Goal: Information Seeking & Learning: Learn about a topic

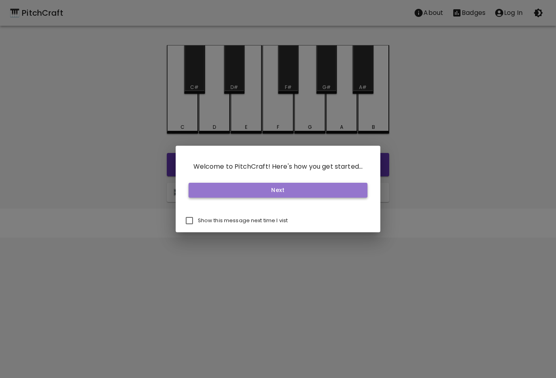
click at [305, 194] on button "Next" at bounding box center [277, 190] width 179 height 15
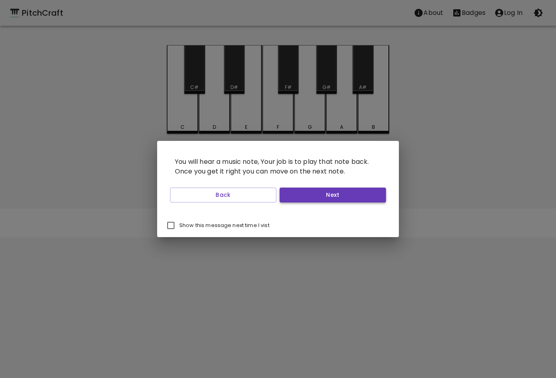
click at [296, 194] on button "Next" at bounding box center [332, 195] width 106 height 15
click at [171, 230] on input "Show this message next time I vist" at bounding box center [170, 225] width 17 height 17
click at [172, 229] on input "Show this message next time I vist" at bounding box center [170, 225] width 17 height 17
click at [173, 224] on input "Show this message next time I vist" at bounding box center [170, 225] width 17 height 17
checkbox input "true"
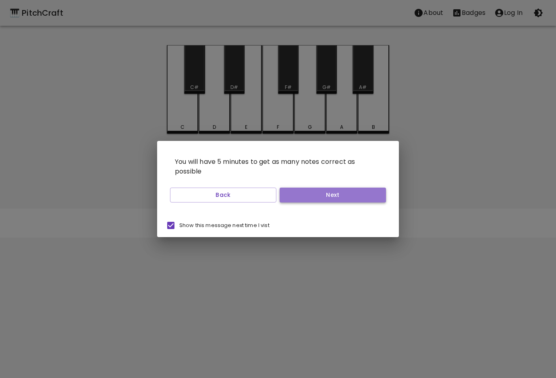
click at [332, 198] on button "Next" at bounding box center [332, 195] width 106 height 15
click at [331, 198] on button "Next" at bounding box center [332, 195] width 106 height 15
click at [331, 198] on button "Start Playing" at bounding box center [332, 195] width 106 height 15
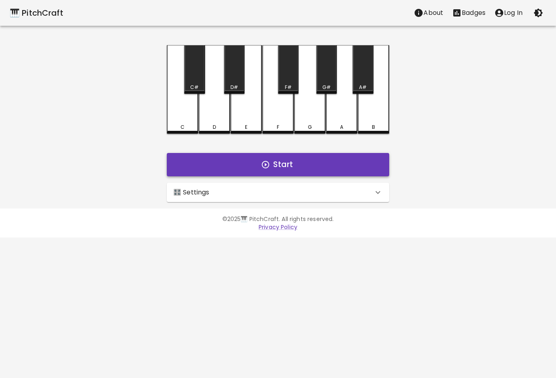
click at [281, 154] on button "Start" at bounding box center [278, 164] width 222 height 23
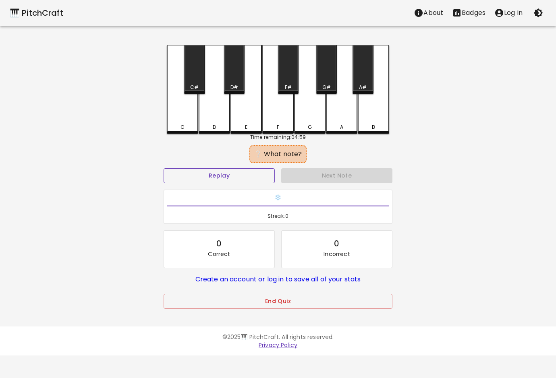
click at [252, 176] on button "Replay" at bounding box center [218, 175] width 111 height 15
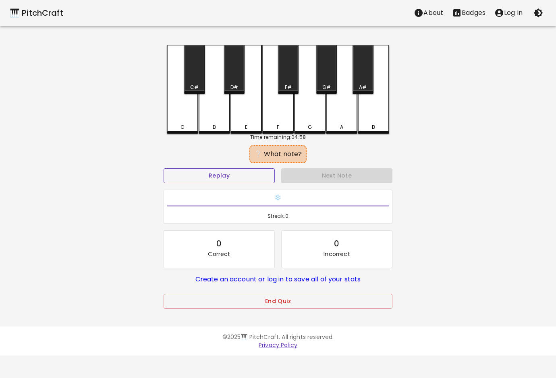
click at [252, 176] on button "Replay" at bounding box center [218, 175] width 111 height 15
click at [252, 175] on button "Replay" at bounding box center [218, 175] width 111 height 15
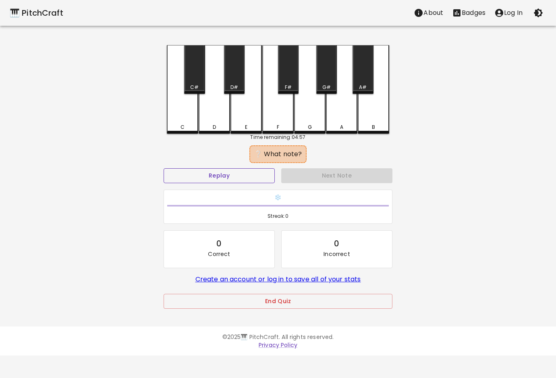
click at [252, 175] on button "Replay" at bounding box center [218, 175] width 111 height 15
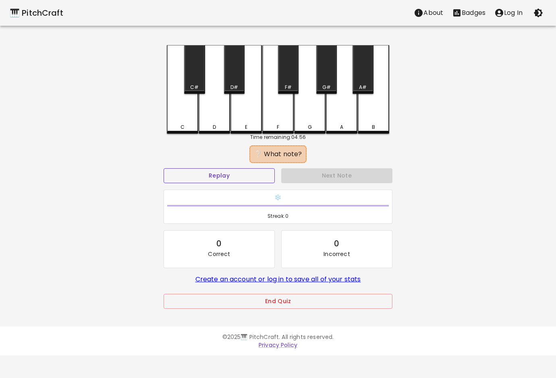
click at [252, 175] on button "Replay" at bounding box center [218, 175] width 111 height 15
drag, startPoint x: 252, startPoint y: 175, endPoint x: 266, endPoint y: 194, distance: 24.0
click at [256, 179] on button "Replay" at bounding box center [218, 175] width 111 height 15
click at [259, 176] on button "Replay" at bounding box center [218, 175] width 111 height 15
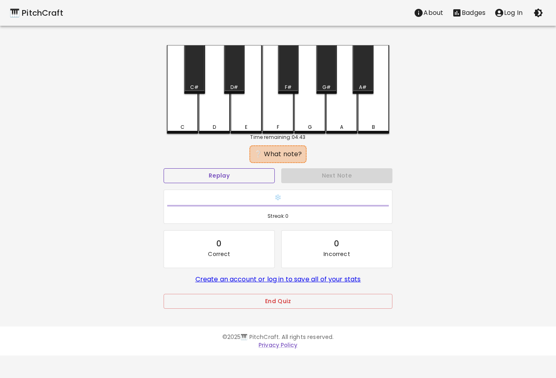
click at [222, 170] on button "Replay" at bounding box center [218, 175] width 111 height 15
click at [222, 172] on button "Replay" at bounding box center [218, 175] width 111 height 15
click at [187, 134] on div "Time remaining: 04:41" at bounding box center [278, 137] width 222 height 7
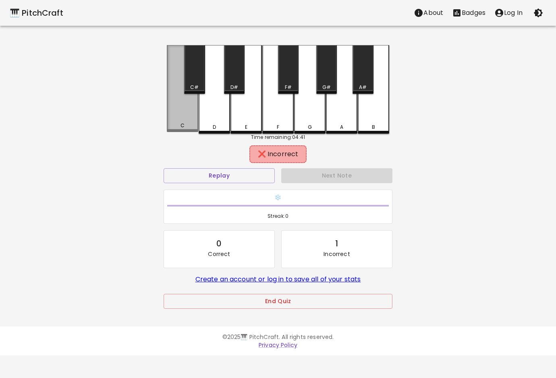
click at [189, 125] on div "C" at bounding box center [182, 125] width 30 height 7
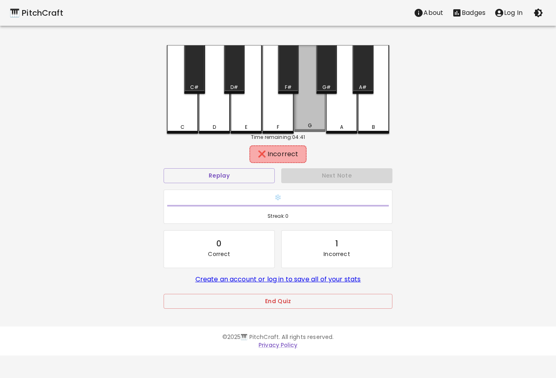
click at [302, 126] on div "G" at bounding box center [310, 125] width 30 height 7
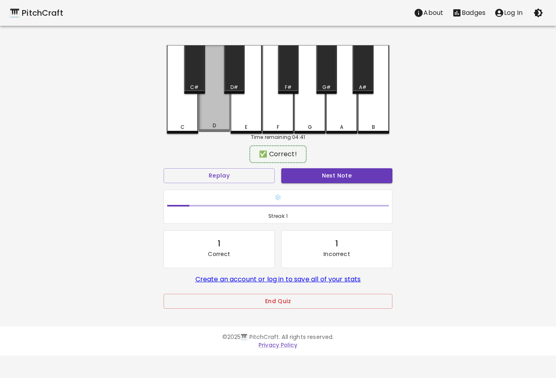
click at [225, 120] on div "D" at bounding box center [213, 88] width 31 height 87
click at [326, 175] on button "Next Note" at bounding box center [336, 175] width 111 height 15
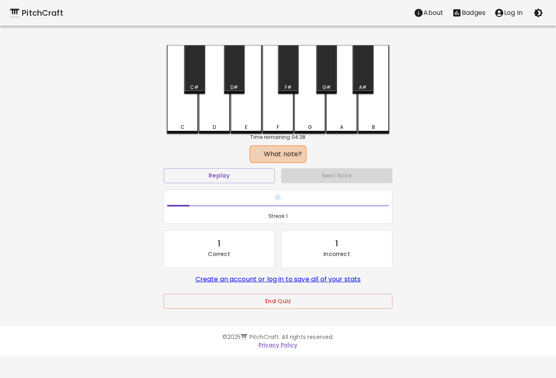
click at [311, 120] on div "G" at bounding box center [309, 89] width 31 height 89
click at [330, 116] on div "A" at bounding box center [341, 89] width 31 height 89
click at [178, 120] on div "C" at bounding box center [182, 89] width 31 height 89
click at [217, 117] on div "D" at bounding box center [213, 89] width 31 height 89
click at [252, 115] on div "E" at bounding box center [245, 89] width 31 height 89
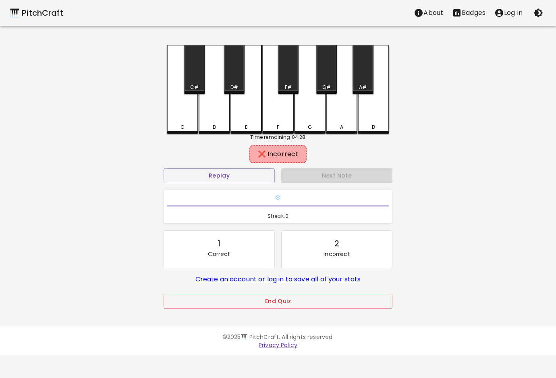
click at [272, 114] on div "F" at bounding box center [277, 89] width 31 height 89
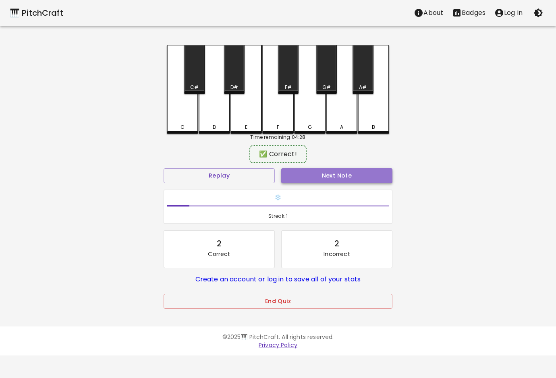
click at [305, 174] on button "Next Note" at bounding box center [336, 175] width 111 height 15
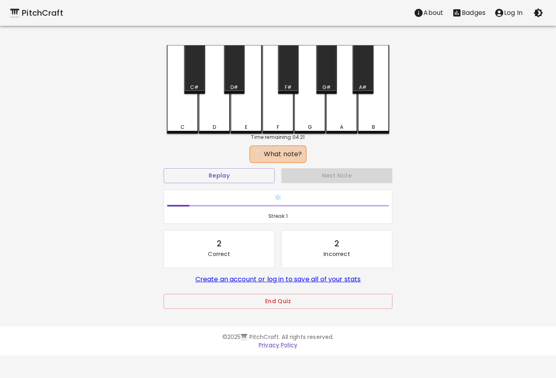
click at [278, 129] on div "F" at bounding box center [277, 89] width 31 height 89
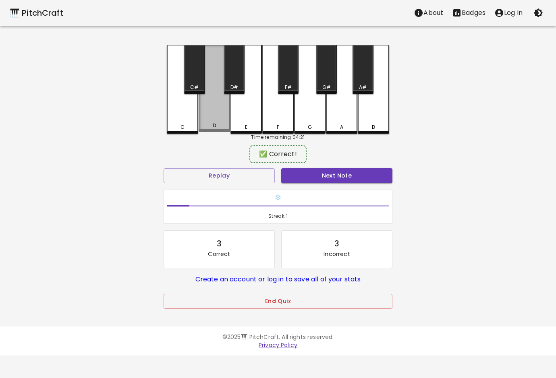
click at [226, 121] on div "D" at bounding box center [213, 88] width 31 height 87
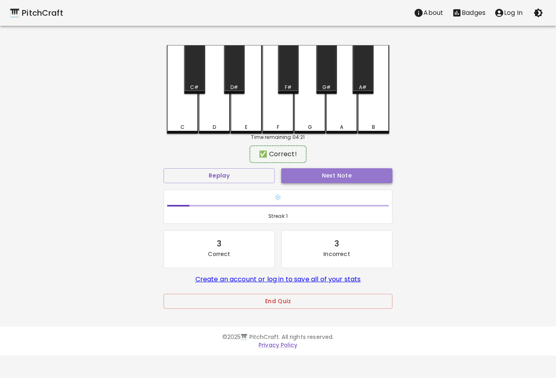
click at [324, 176] on button "Next Note" at bounding box center [336, 175] width 111 height 15
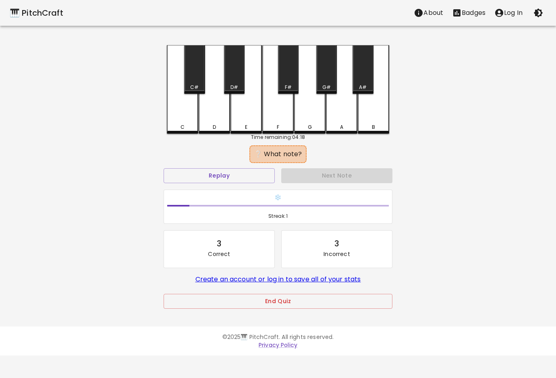
click at [339, 120] on div "A" at bounding box center [341, 89] width 31 height 89
click at [364, 117] on div "B" at bounding box center [373, 89] width 31 height 89
click at [174, 113] on div "C" at bounding box center [182, 89] width 31 height 89
click at [227, 112] on div "D" at bounding box center [213, 89] width 31 height 89
click at [254, 110] on div "E" at bounding box center [245, 89] width 31 height 89
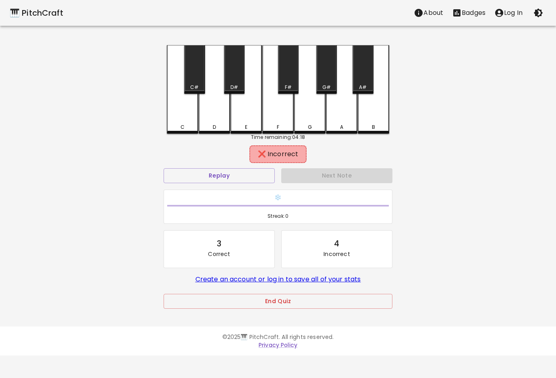
click at [194, 83] on div "C#" at bounding box center [194, 69] width 21 height 49
click at [239, 79] on div "D#" at bounding box center [234, 69] width 21 height 49
click at [284, 76] on div "F#" at bounding box center [288, 69] width 21 height 49
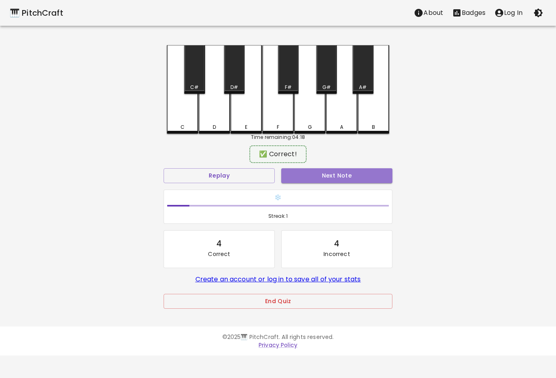
click at [310, 177] on button "Next Note" at bounding box center [336, 175] width 111 height 15
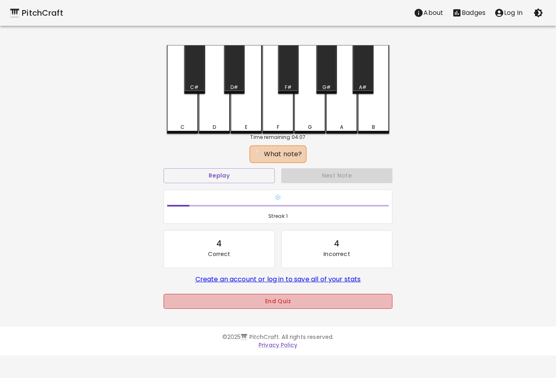
click at [274, 305] on button "End Quiz" at bounding box center [277, 301] width 229 height 15
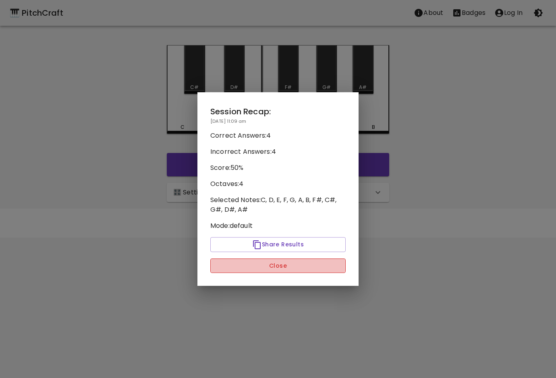
click at [287, 265] on button "Close" at bounding box center [277, 265] width 135 height 15
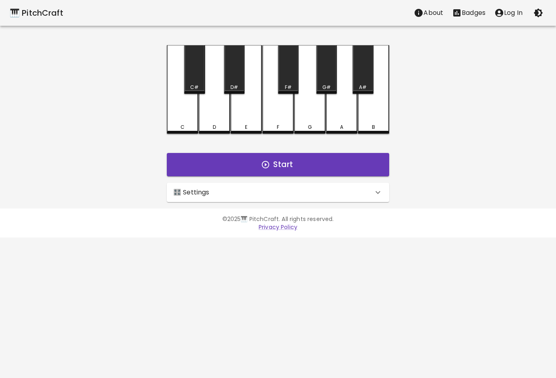
click at [279, 186] on div "🎛️ Settings" at bounding box center [278, 192] width 222 height 19
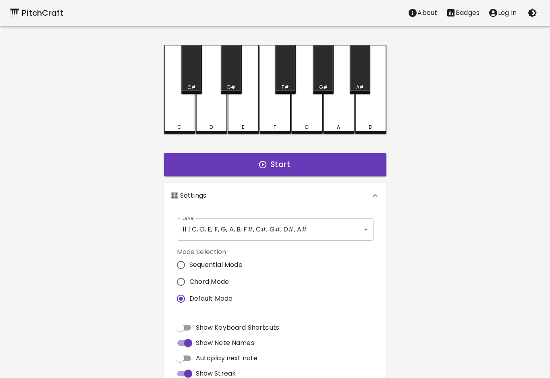
click at [265, 185] on div "🎛️ Settings" at bounding box center [275, 196] width 222 height 26
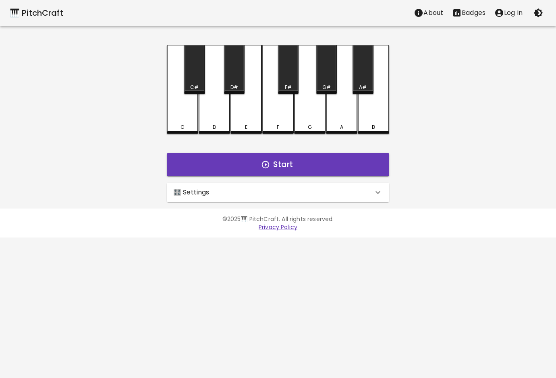
click at [302, 192] on div "🎛️ Settings" at bounding box center [273, 193] width 200 height 10
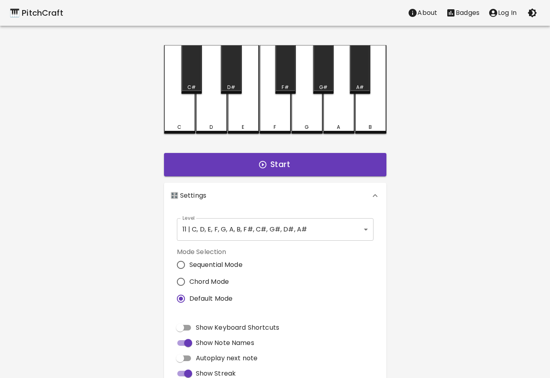
click at [294, 226] on body "🎹 PitchCraft About Badges Log In C C# D D# E F F# G G# A A# B Start 🎛️ Settings…" at bounding box center [275, 244] width 550 height 488
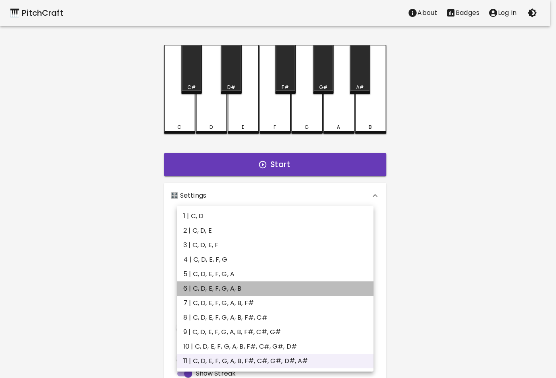
click at [257, 289] on li "6 | C, D, E, F, G, A, B" at bounding box center [275, 288] width 196 height 14
type input "11"
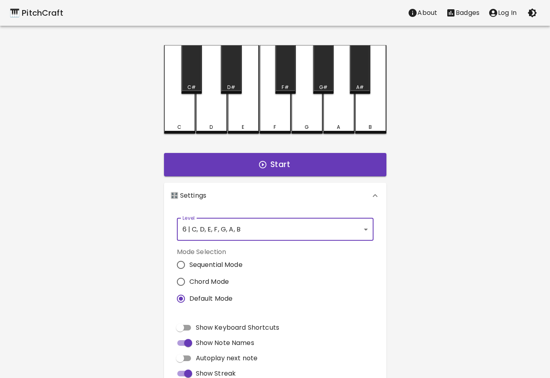
click at [270, 194] on div "🎛️ Settings" at bounding box center [270, 196] width 200 height 10
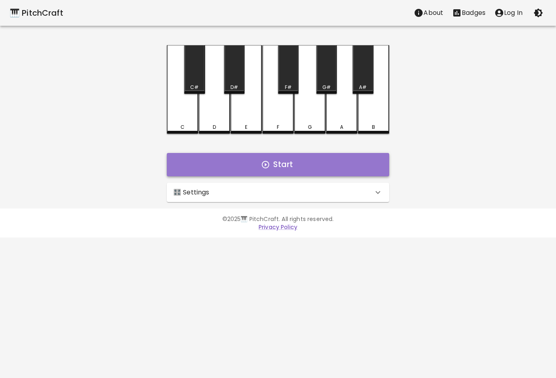
click at [276, 174] on button "Start" at bounding box center [278, 164] width 222 height 23
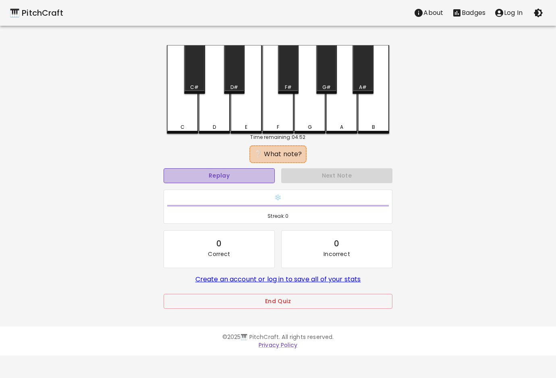
click at [261, 182] on button "Replay" at bounding box center [218, 175] width 111 height 15
click at [190, 120] on div "C" at bounding box center [182, 89] width 31 height 89
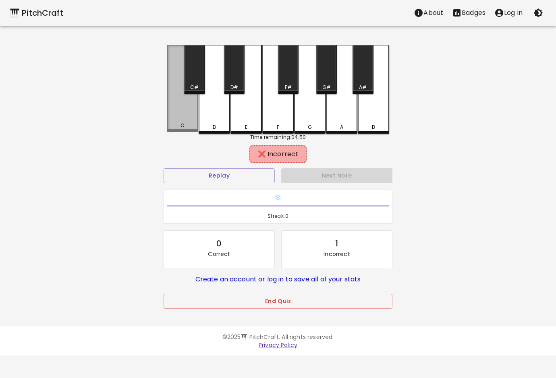
click at [181, 122] on div "C" at bounding box center [182, 88] width 31 height 87
click at [181, 122] on div "C" at bounding box center [182, 89] width 31 height 89
click at [181, 122] on div "C" at bounding box center [182, 88] width 31 height 87
click at [182, 122] on div "C" at bounding box center [182, 88] width 31 height 87
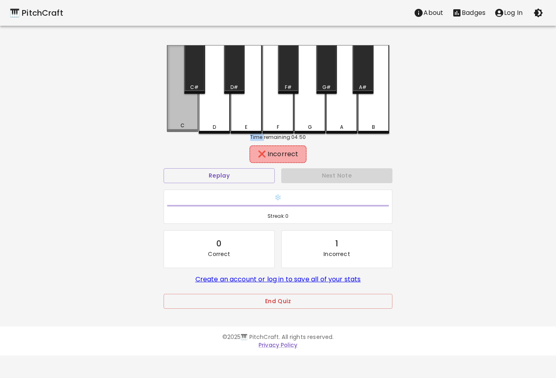
click at [182, 122] on div "C" at bounding box center [182, 88] width 31 height 87
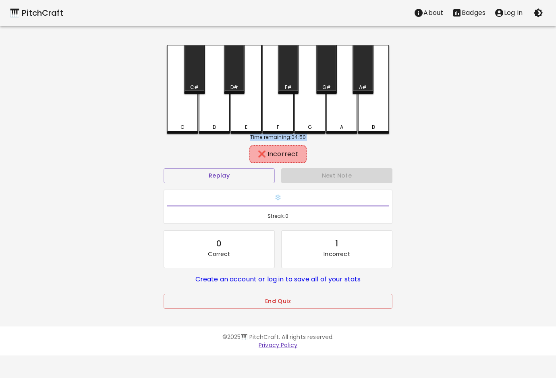
click at [182, 121] on div "C" at bounding box center [182, 89] width 31 height 89
click at [182, 121] on div "C" at bounding box center [182, 88] width 31 height 87
click at [184, 120] on div "C" at bounding box center [182, 88] width 31 height 87
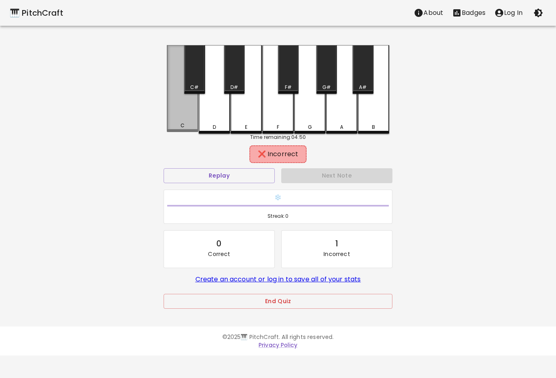
click at [184, 120] on div "C" at bounding box center [182, 88] width 31 height 87
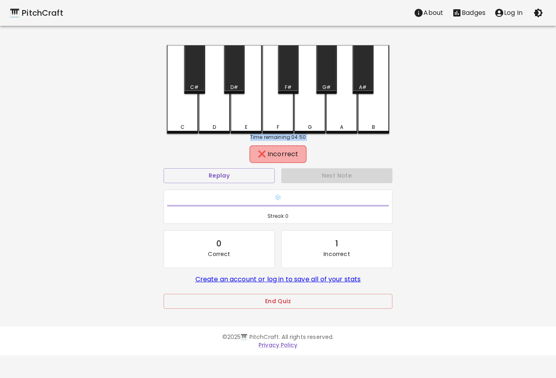
click at [185, 120] on div "C" at bounding box center [182, 89] width 31 height 89
click at [186, 120] on div "C" at bounding box center [182, 88] width 31 height 87
click at [248, 124] on div "E" at bounding box center [246, 127] width 30 height 7
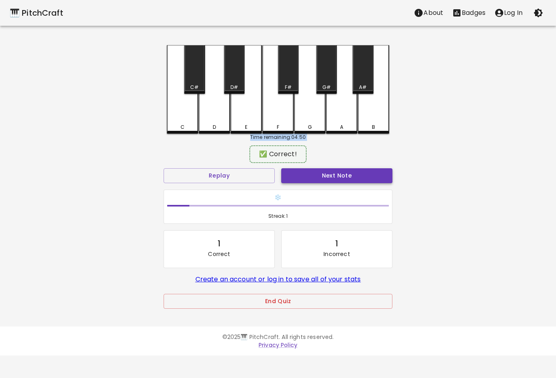
click at [335, 174] on button "Next Note" at bounding box center [336, 175] width 111 height 15
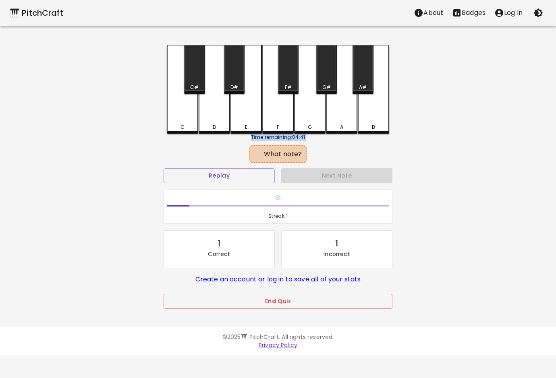
click at [340, 125] on div "A" at bounding box center [341, 127] width 3 height 7
click at [378, 125] on div "B" at bounding box center [373, 127] width 30 height 7
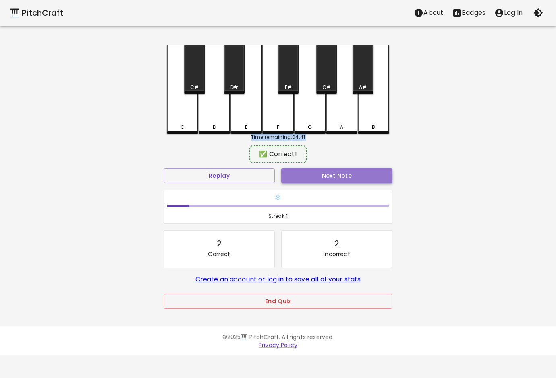
click at [323, 174] on button "Next Note" at bounding box center [336, 175] width 111 height 15
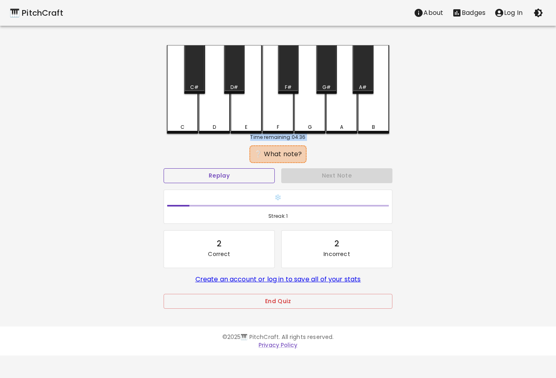
click at [249, 171] on button "Replay" at bounding box center [218, 175] width 111 height 15
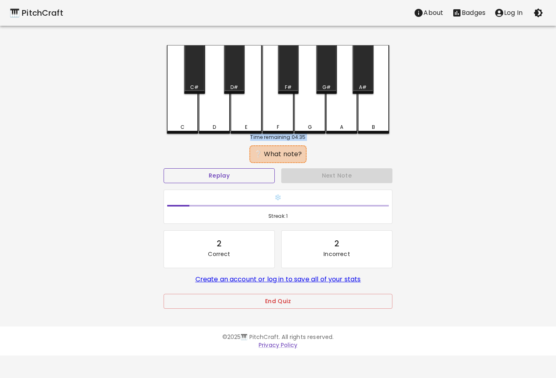
click at [249, 171] on button "Replay" at bounding box center [218, 175] width 111 height 15
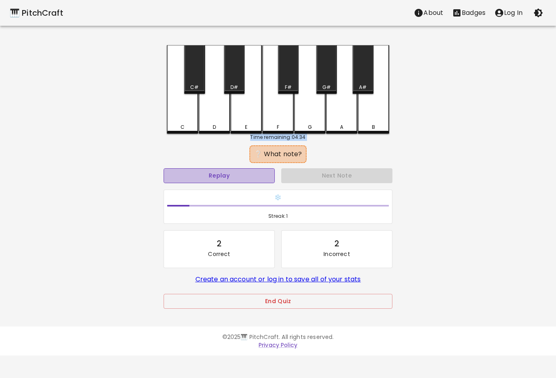
click at [249, 171] on button "Replay" at bounding box center [218, 175] width 111 height 15
click at [249, 172] on button "Replay" at bounding box center [218, 175] width 111 height 15
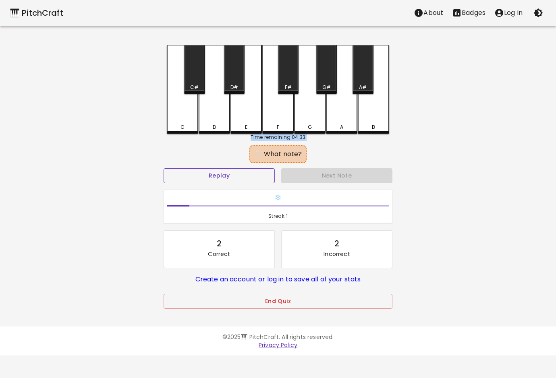
click at [249, 172] on button "Replay" at bounding box center [218, 175] width 111 height 15
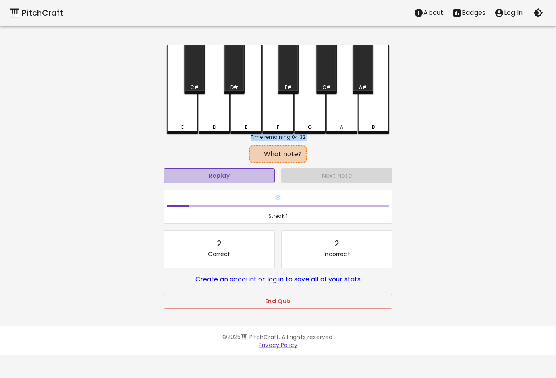
click at [249, 172] on button "Replay" at bounding box center [218, 175] width 111 height 15
click at [249, 173] on button "Replay" at bounding box center [218, 175] width 111 height 15
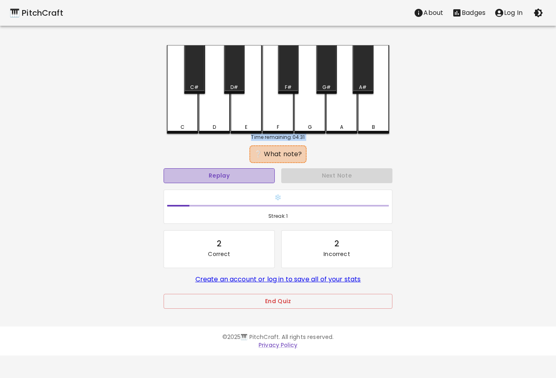
click at [249, 173] on button "Replay" at bounding box center [218, 175] width 111 height 15
click at [248, 171] on button "Replay" at bounding box center [218, 175] width 111 height 15
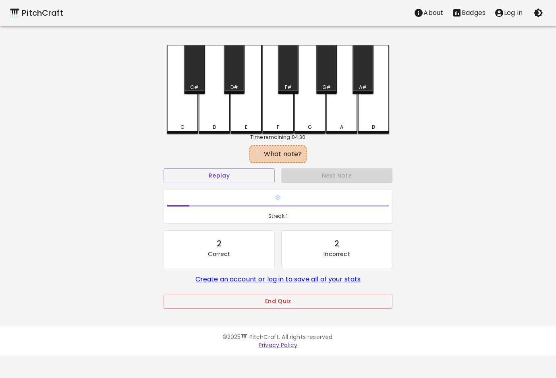
drag, startPoint x: 248, startPoint y: 171, endPoint x: 287, endPoint y: 122, distance: 62.6
click at [287, 122] on div "F" at bounding box center [277, 89] width 31 height 89
click at [335, 118] on div "A" at bounding box center [341, 89] width 31 height 89
click at [323, 120] on div "G" at bounding box center [309, 89] width 31 height 89
click at [232, 122] on div "E" at bounding box center [245, 89] width 31 height 89
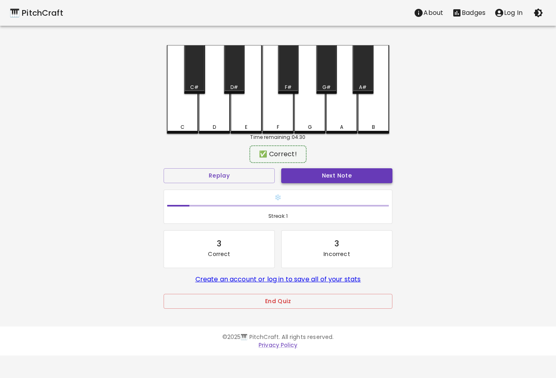
click at [306, 170] on button "Next Note" at bounding box center [336, 175] width 111 height 15
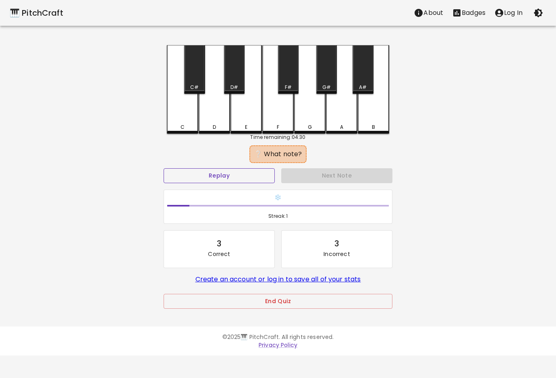
click at [234, 171] on button "Replay" at bounding box center [218, 175] width 111 height 15
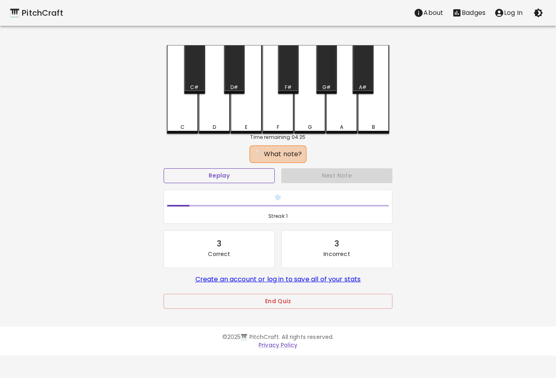
click at [234, 172] on button "Replay" at bounding box center [218, 175] width 111 height 15
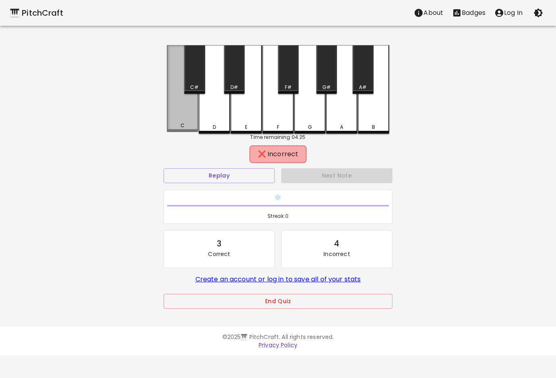
click at [178, 125] on div "C" at bounding box center [182, 125] width 30 height 7
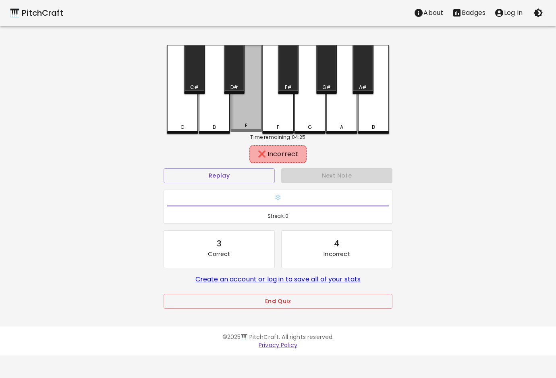
click at [232, 126] on div "E" at bounding box center [246, 125] width 30 height 7
click at [221, 126] on div "D" at bounding box center [214, 127] width 30 height 7
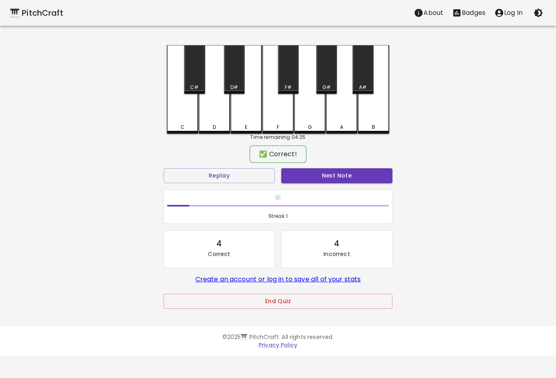
click at [306, 176] on button "Next Note" at bounding box center [336, 175] width 111 height 15
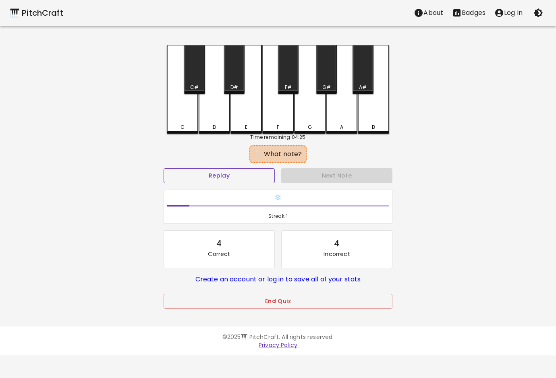
click at [233, 174] on button "Replay" at bounding box center [218, 175] width 111 height 15
click at [217, 130] on div "D" at bounding box center [213, 89] width 31 height 89
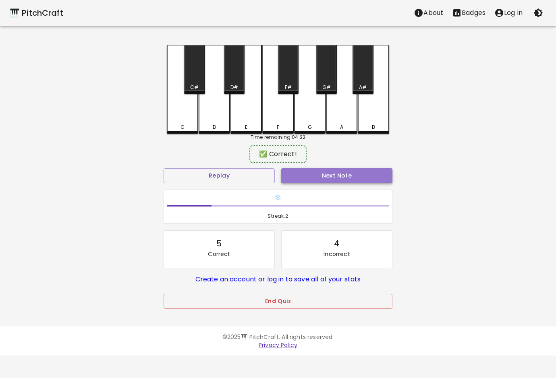
click at [324, 176] on button "Next Note" at bounding box center [336, 175] width 111 height 15
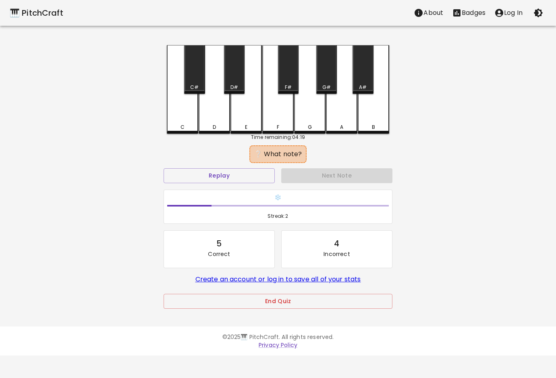
click at [310, 124] on div "G" at bounding box center [310, 127] width 4 height 7
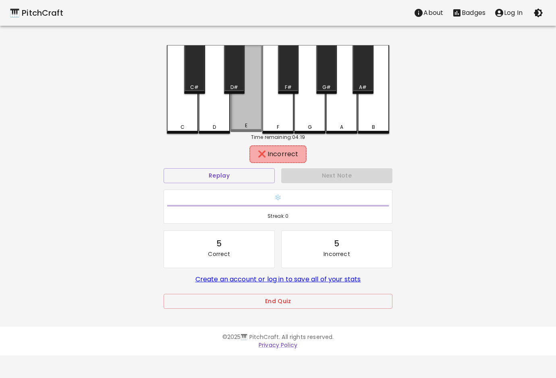
click at [258, 104] on div "E" at bounding box center [245, 88] width 31 height 87
click at [279, 116] on div "F" at bounding box center [277, 89] width 31 height 89
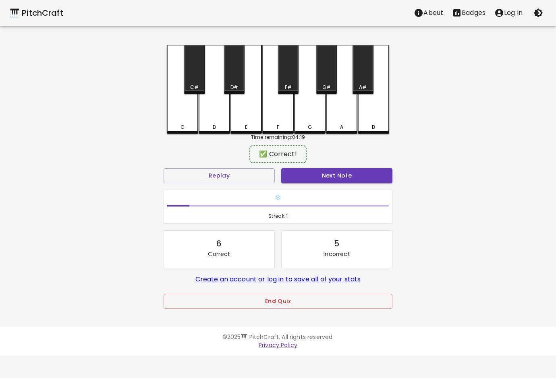
click at [316, 179] on button "Next Note" at bounding box center [336, 175] width 111 height 15
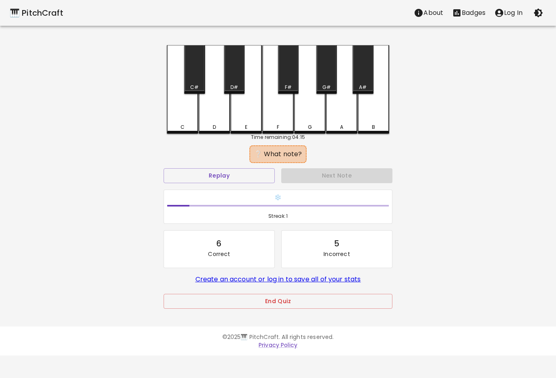
click at [366, 118] on div "B" at bounding box center [373, 89] width 31 height 89
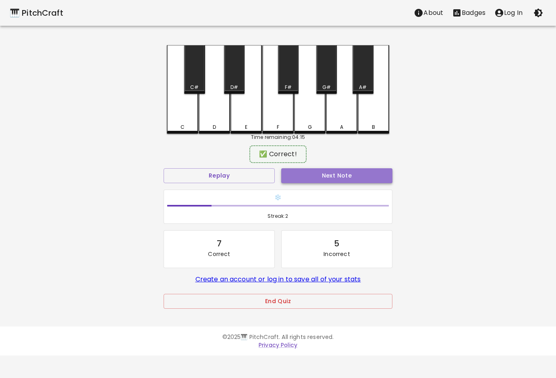
click at [346, 170] on button "Next Note" at bounding box center [336, 175] width 111 height 15
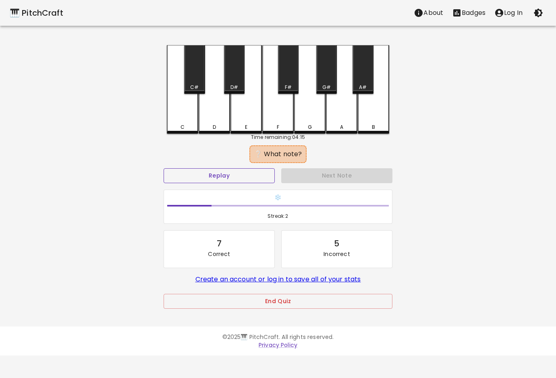
click at [250, 172] on button "Replay" at bounding box center [218, 175] width 111 height 15
click at [250, 171] on button "Replay" at bounding box center [218, 175] width 111 height 15
click at [250, 170] on button "Replay" at bounding box center [218, 175] width 111 height 15
